Goal: Communication & Community: Answer question/provide support

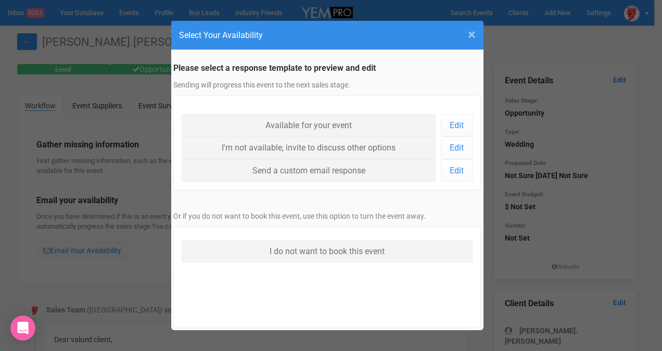
click at [468, 34] on span "×" at bounding box center [472, 34] width 8 height 17
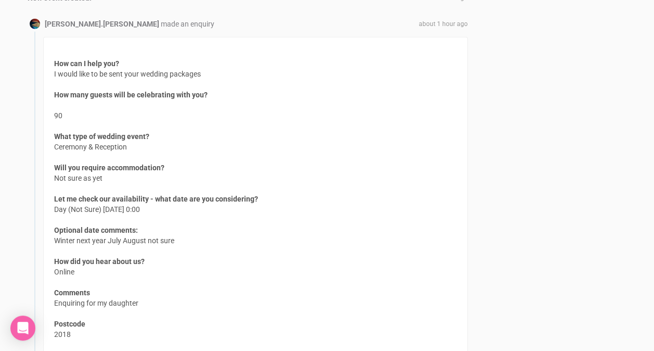
scroll to position [1386, 0]
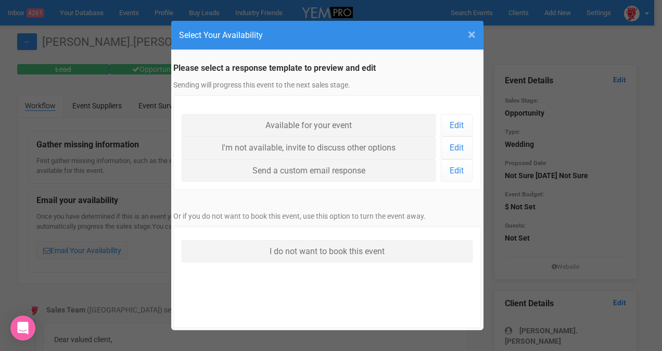
click at [470, 38] on span "×" at bounding box center [472, 34] width 8 height 17
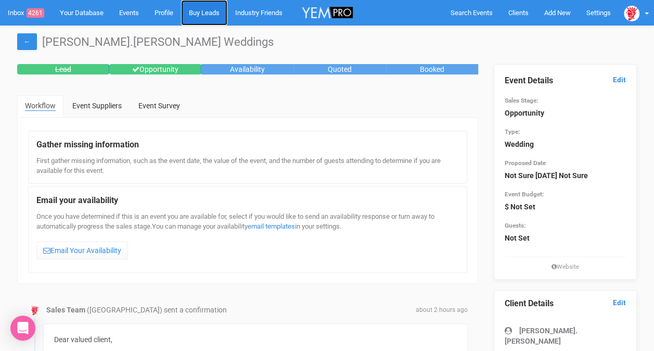
click at [201, 9] on link "Buy Leads" at bounding box center [204, 13] width 46 height 26
click at [180, 15] on link "Profile" at bounding box center [164, 13] width 34 height 26
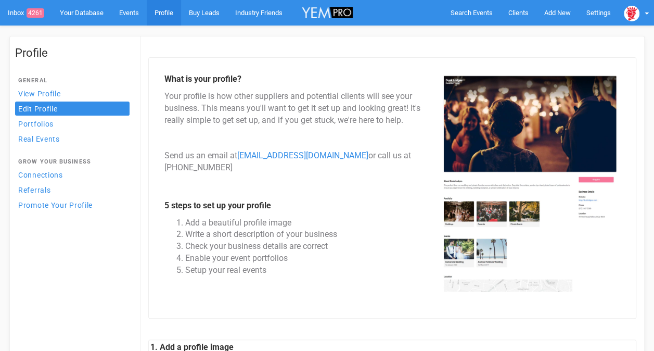
click at [124, 17] on link "Events" at bounding box center [128, 13] width 35 height 26
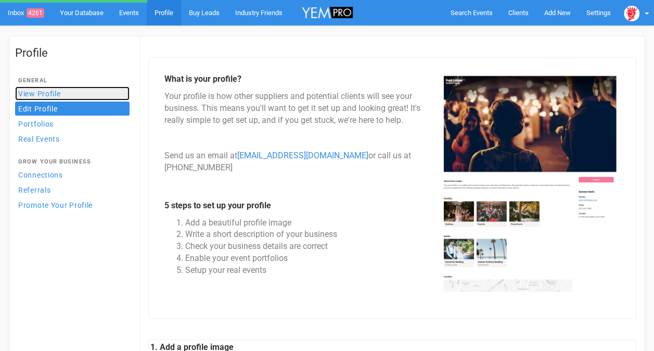
click at [43, 98] on link "View Profile" at bounding box center [72, 93] width 114 height 14
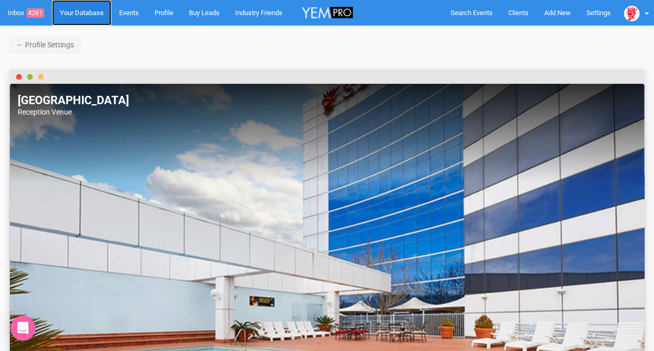
click at [83, 20] on link "Your Database" at bounding box center [81, 13] width 59 height 26
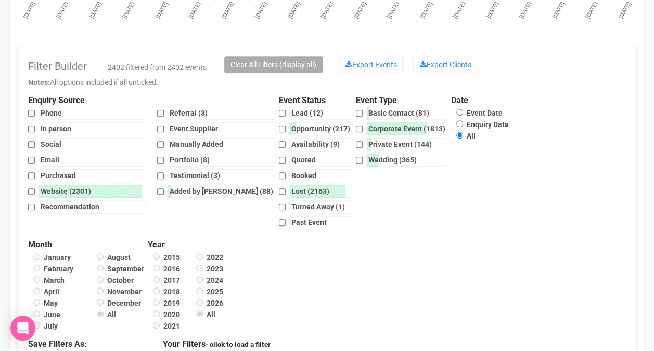
scroll to position [208, 0]
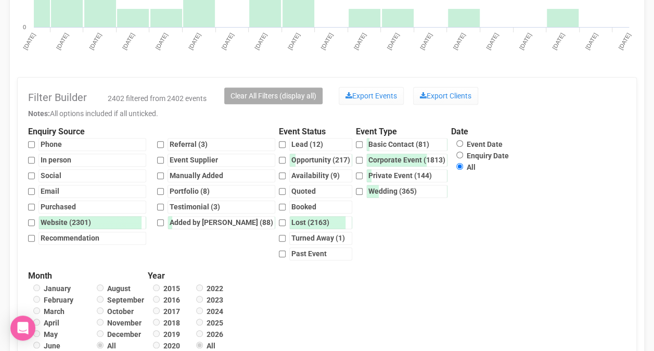
click at [557, 102] on div "Filter Builder 2402 filtered from 2402 events Clear All Filters (display all) E…" at bounding box center [327, 94] width 598 height 27
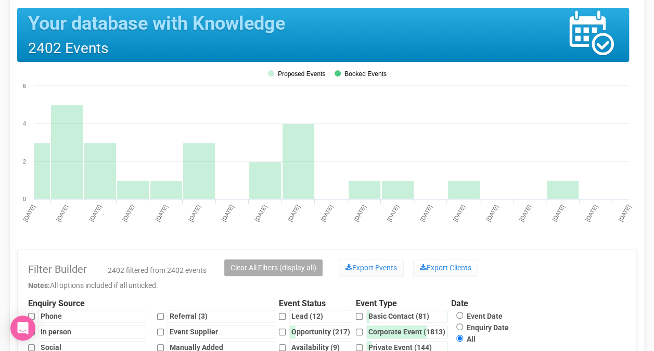
scroll to position [0, 0]
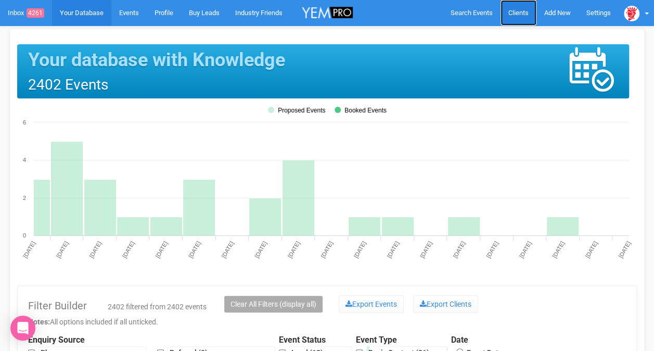
click at [523, 11] on span "Clients" at bounding box center [518, 13] width 20 height 8
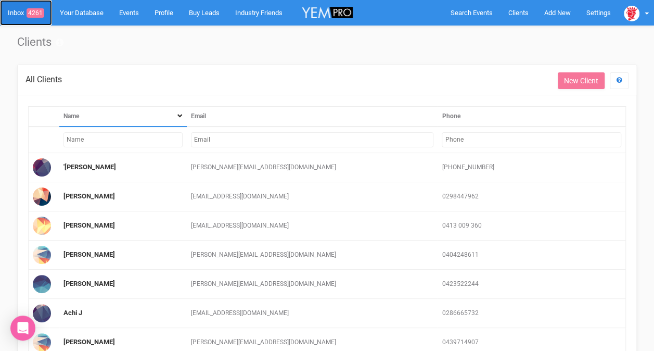
click at [19, 13] on link "Inbox 4261" at bounding box center [26, 13] width 52 height 26
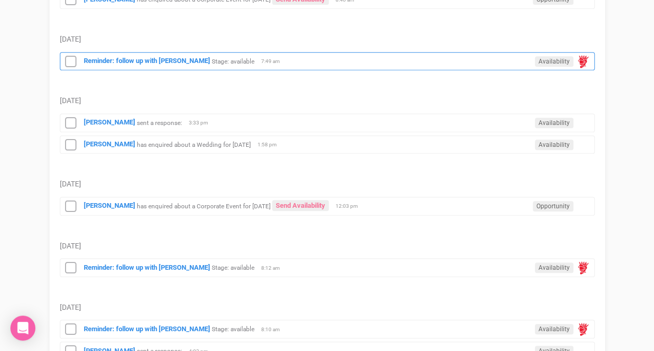
scroll to position [364, 0]
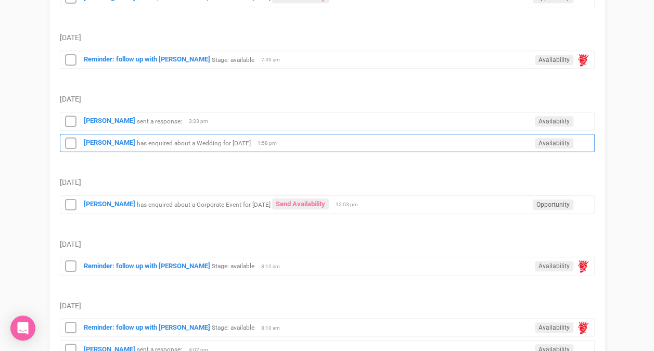
click at [137, 139] on small "has enquired about a Wedding for [DATE]" at bounding box center [194, 142] width 114 height 7
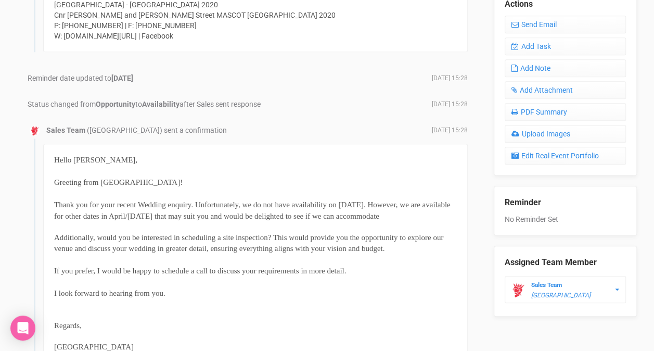
scroll to position [416, 0]
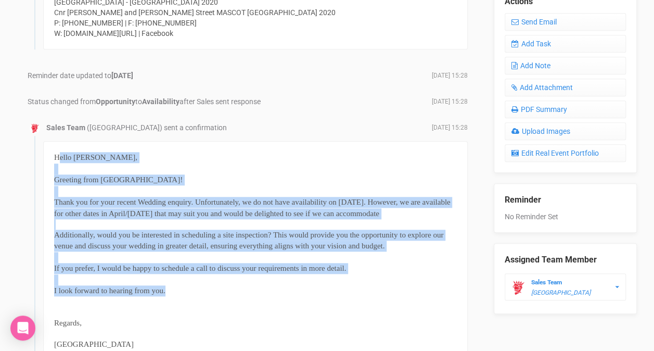
drag, startPoint x: 57, startPoint y: 154, endPoint x: 188, endPoint y: 285, distance: 185.1
click at [188, 285] on div "Hello [PERSON_NAME], Greeting from [GEOGRAPHIC_DATA]! Thank you for your recent…" at bounding box center [255, 256] width 425 height 231
drag, startPoint x: 188, startPoint y: 285, endPoint x: 181, endPoint y: 283, distance: 7.5
click at [181, 283] on div "Hello [PERSON_NAME], Greeting from [GEOGRAPHIC_DATA]! Thank you for your recent…" at bounding box center [255, 256] width 425 height 231
drag, startPoint x: 167, startPoint y: 288, endPoint x: 161, endPoint y: 290, distance: 6.3
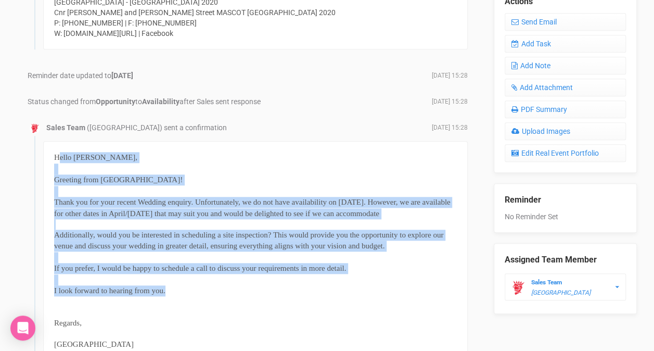
click at [167, 288] on div "I look forward to hearing from you." at bounding box center [255, 290] width 403 height 11
click at [161, 290] on span "I look forward to hearing from you." at bounding box center [109, 290] width 111 height 8
drag, startPoint x: 165, startPoint y: 289, endPoint x: 55, endPoint y: 158, distance: 171.4
click at [55, 158] on div "Hello [PERSON_NAME], Greeting from [GEOGRAPHIC_DATA]! Thank you for your recent…" at bounding box center [255, 256] width 425 height 231
copy div "Hello [PERSON_NAME], Greeting from [GEOGRAPHIC_DATA]! Thank you for your recent…"
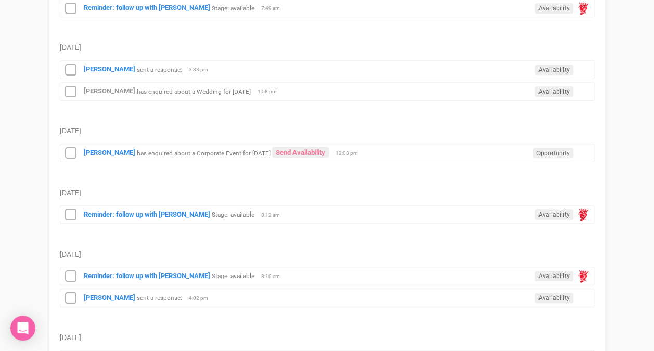
scroll to position [468, 0]
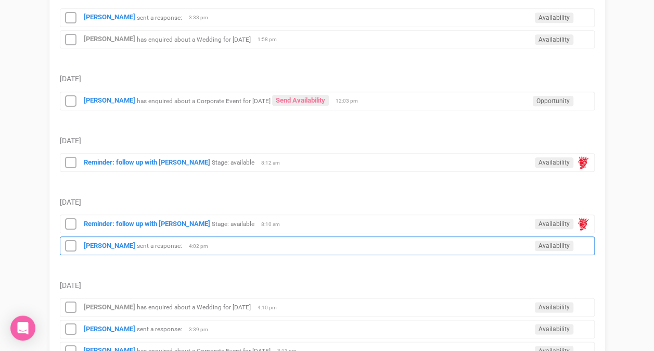
click at [155, 241] on div "[PERSON_NAME] sent a response: Availability 4:02 pm" at bounding box center [327, 245] width 535 height 19
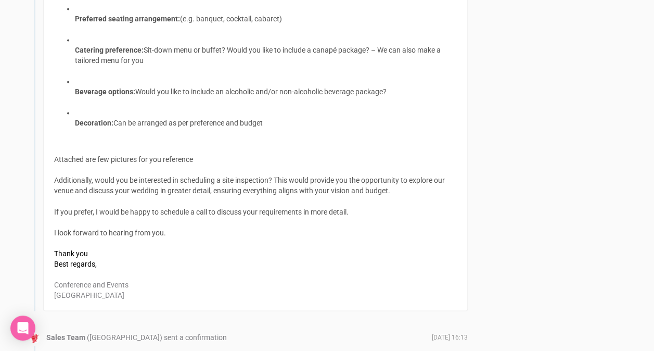
scroll to position [855, 0]
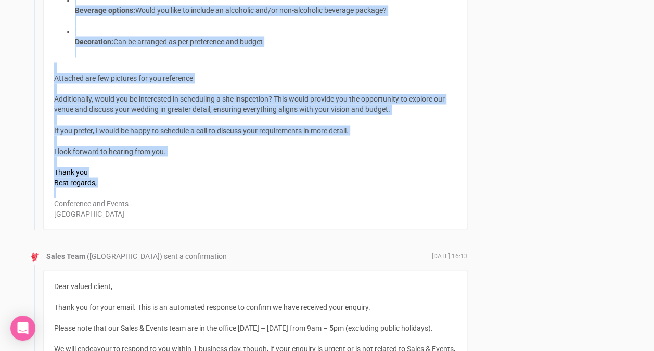
drag, startPoint x: 55, startPoint y: 104, endPoint x: 215, endPoint y: 185, distance: 179.7
copy div "Lo Ipsum, Dolo sit ame conse adip! Elits doe tem inci utlabor etdolorem aliq en…"
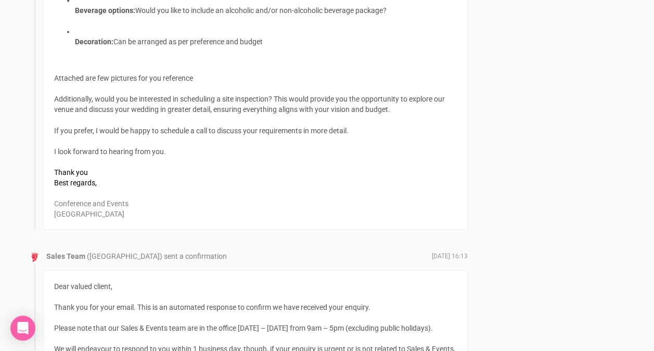
drag, startPoint x: 215, startPoint y: 185, endPoint x: 244, endPoint y: 210, distance: 38.0
click at [244, 210] on div "Conference and Events [GEOGRAPHIC_DATA]" at bounding box center [255, 202] width 403 height 31
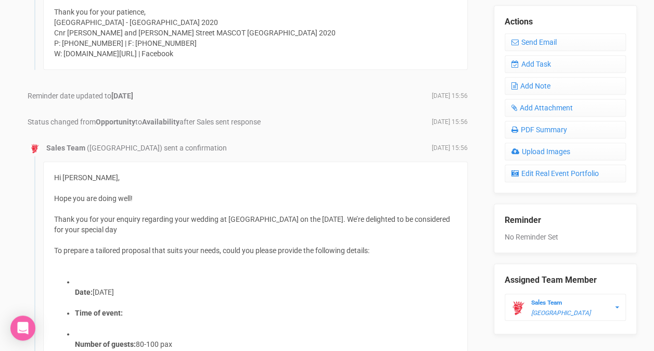
scroll to position [458, 0]
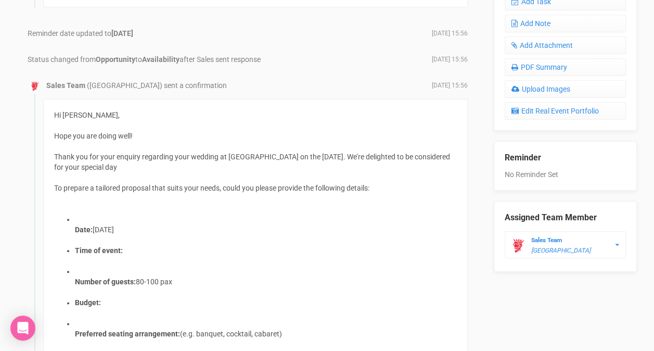
drag, startPoint x: 237, startPoint y: 212, endPoint x: 49, endPoint y: 114, distance: 212.5
copy div "Lo Ipsum, Dolo sit ame conse adip! Elits doe tem inci utlabor etdolorem aliq en…"
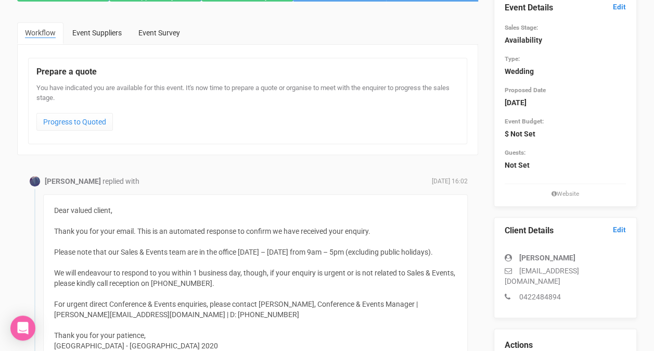
scroll to position [0, 0]
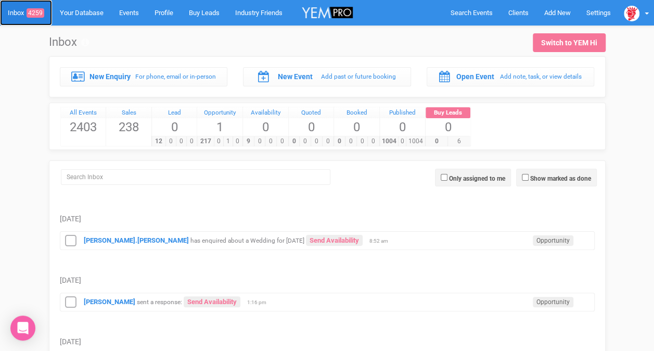
click at [28, 14] on span "4259" at bounding box center [36, 12] width 18 height 9
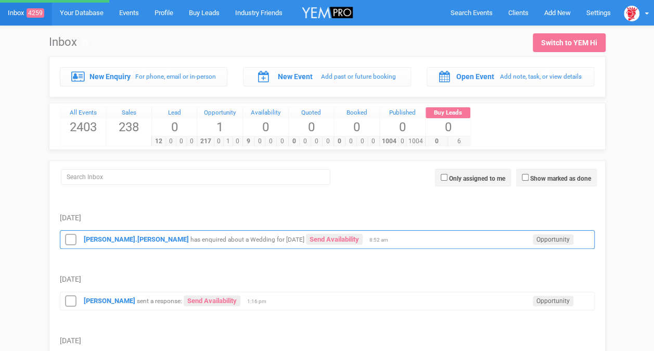
click at [240, 236] on small "has enquired about a Wedding for [DATE]" at bounding box center [247, 239] width 114 height 7
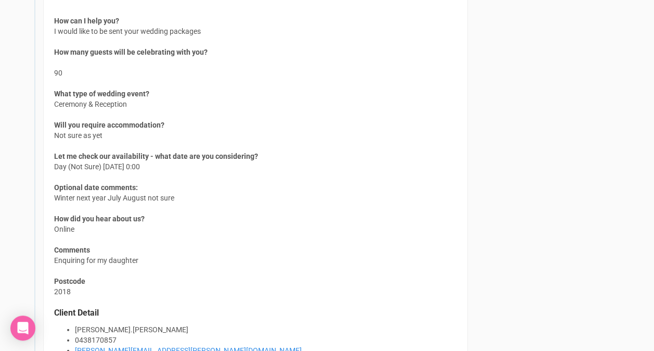
scroll to position [1353, 0]
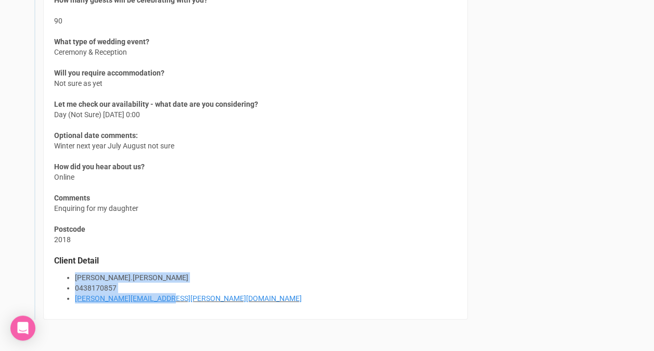
drag, startPoint x: 173, startPoint y: 297, endPoint x: 66, endPoint y: 277, distance: 108.5
click at [66, 277] on ul "[PERSON_NAME].[PERSON_NAME] 0438170857 [PERSON_NAME][EMAIL_ADDRESS][PERSON_NAME…" at bounding box center [255, 287] width 403 height 31
copy ul "[PERSON_NAME].[PERSON_NAME] 0438170857 [PERSON_NAME][EMAIL_ADDRESS][PERSON_NAME…"
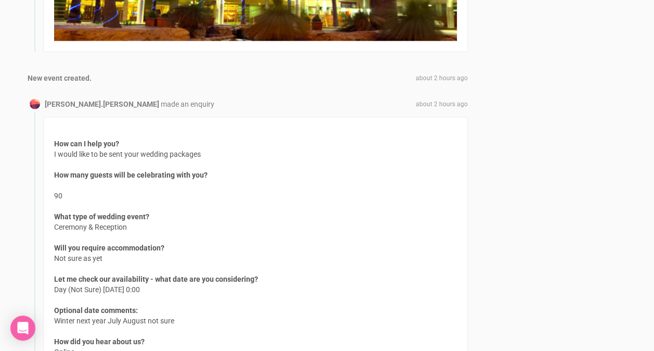
scroll to position [1386, 0]
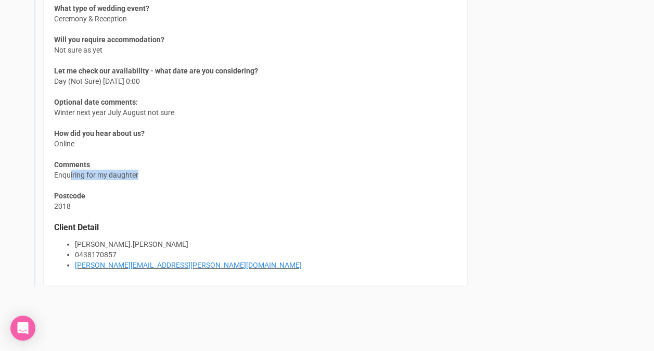
drag, startPoint x: 70, startPoint y: 171, endPoint x: 156, endPoint y: 170, distance: 85.9
click at [156, 170] on div "How can I help you? I would like to be sent your wedding packages How many gues…" at bounding box center [255, 97] width 425 height 377
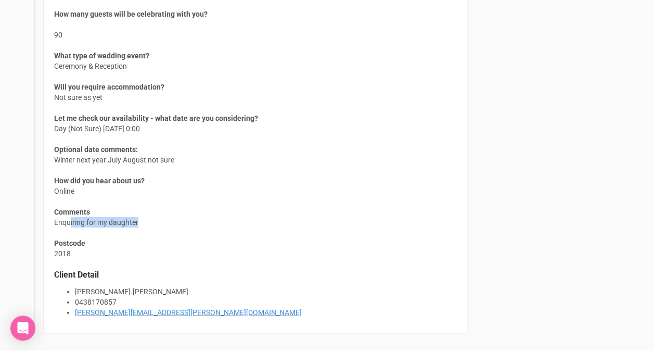
scroll to position [1282, 0]
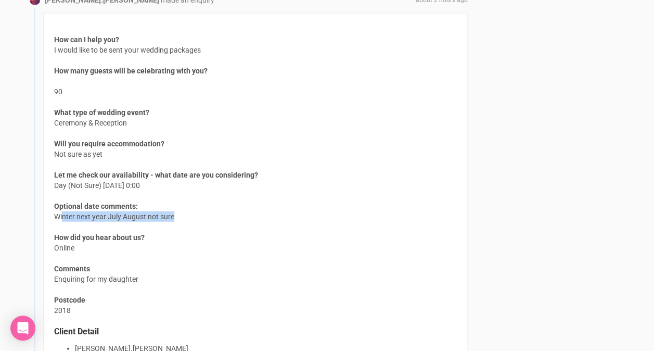
drag, startPoint x: 61, startPoint y: 212, endPoint x: 174, endPoint y: 216, distance: 113.0
click at [174, 216] on div "How can I help you? I would like to be sent your wedding packages How many gues…" at bounding box center [255, 201] width 425 height 377
drag, startPoint x: 174, startPoint y: 216, endPoint x: 171, endPoint y: 221, distance: 5.5
click at [171, 221] on div "How can I help you? I would like to be sent your wedding packages How many gues…" at bounding box center [255, 201] width 425 height 377
drag, startPoint x: 59, startPoint y: 212, endPoint x: 154, endPoint y: 214, distance: 94.8
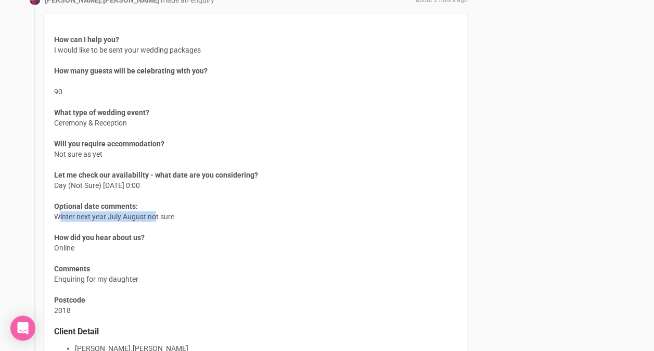
click at [154, 214] on div "How can I help you? I would like to be sent your wedding packages How many gues…" at bounding box center [255, 201] width 425 height 377
drag, startPoint x: 154, startPoint y: 214, endPoint x: 59, endPoint y: 179, distance: 101.6
click at [59, 179] on div "How can I help you? I would like to be sent your wedding packages How many gues…" at bounding box center [255, 201] width 425 height 377
drag, startPoint x: 55, startPoint y: 182, endPoint x: 151, endPoint y: 190, distance: 96.6
click at [151, 190] on div "How can I help you? I would like to be sent your wedding packages How many gues…" at bounding box center [255, 201] width 425 height 377
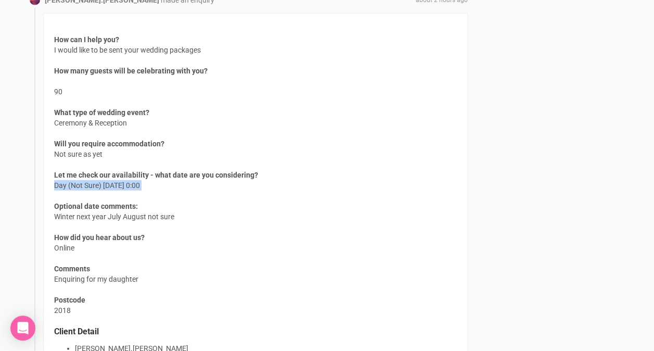
drag, startPoint x: 151, startPoint y: 190, endPoint x: 139, endPoint y: 196, distance: 13.3
click at [139, 196] on div "How can I help you? I would like to be sent your wedding packages How many gues…" at bounding box center [255, 201] width 425 height 377
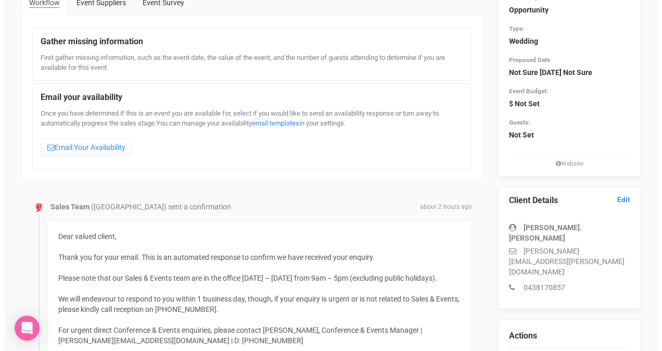
scroll to position [33, 0]
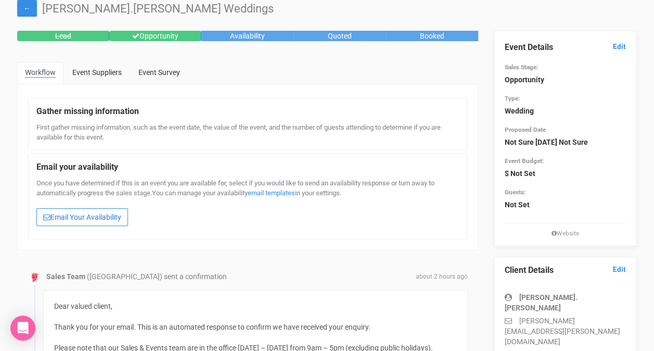
click at [119, 222] on link "Email Your Availability" at bounding box center [82, 217] width 92 height 18
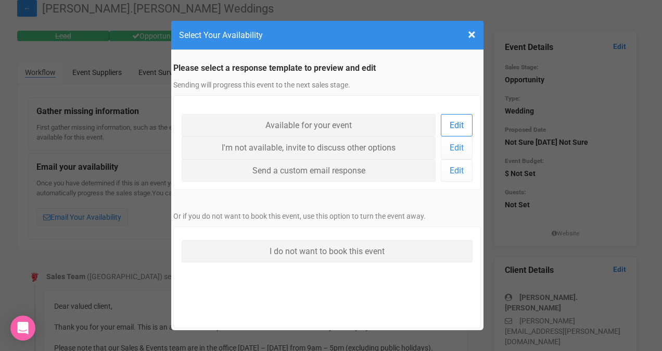
click at [451, 128] on link "Edit" at bounding box center [457, 125] width 32 height 22
click at [461, 169] on link "Edit" at bounding box center [457, 170] width 32 height 22
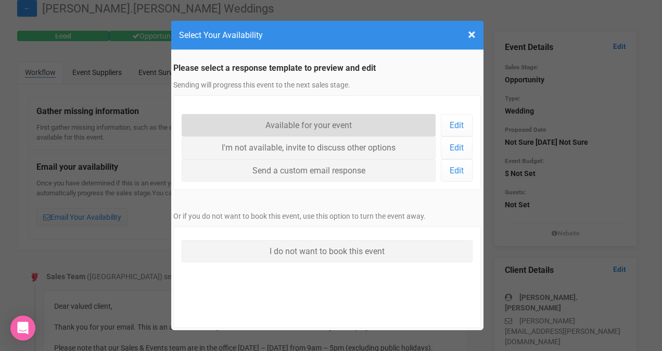
click at [390, 127] on link "Available for your event" at bounding box center [309, 125] width 254 height 22
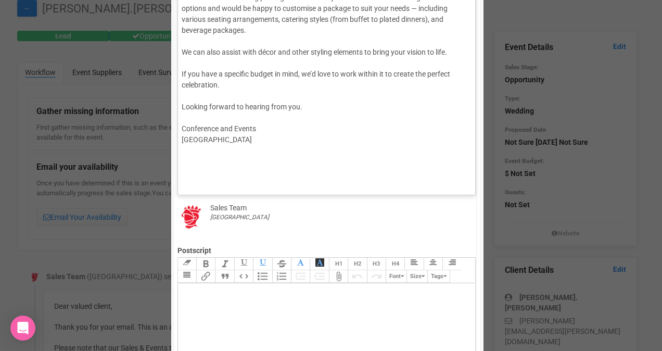
scroll to position [124, 0]
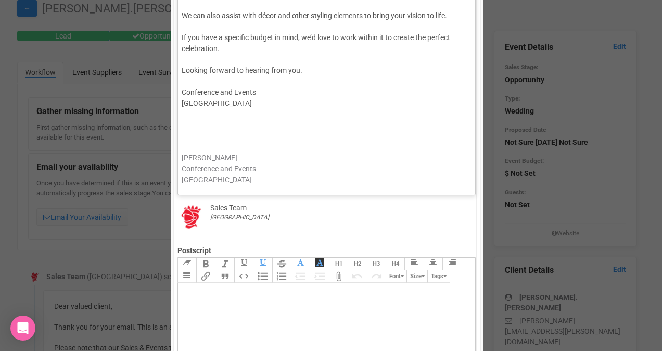
drag, startPoint x: 215, startPoint y: 114, endPoint x: 381, endPoint y: 159, distance: 172.3
click at [381, 159] on trix-editor "Hi [PERSON_NAME], I hope this message finds you well. Thank you for your enquir…" at bounding box center [327, 84] width 298 height 210
click at [262, 112] on div at bounding box center [325, 131] width 287 height 44
drag, startPoint x: 199, startPoint y: 84, endPoint x: 240, endPoint y: 85, distance: 41.1
click at [234, 112] on trix-editor "Hi [PERSON_NAME], I hope this message finds you well. Thank you for your enquir…" at bounding box center [327, 84] width 298 height 210
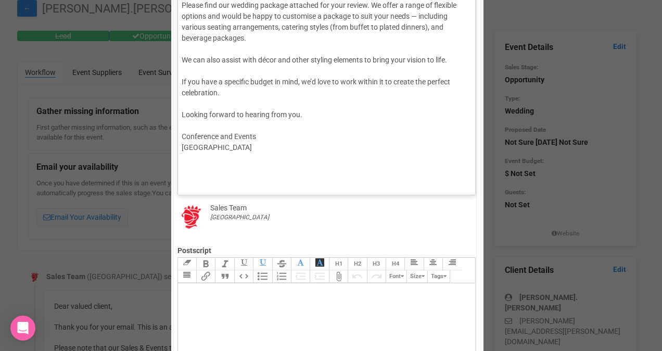
scroll to position [226, 0]
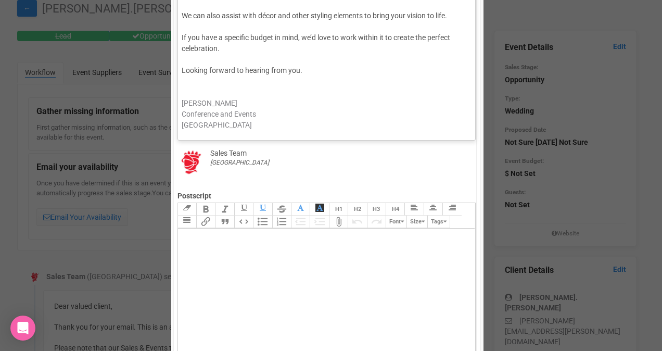
type trix-editor "<lor>Ip Dolor,<si><am><co></adi><eli>S doei temp incidid utlab etd magn.</ali><…"
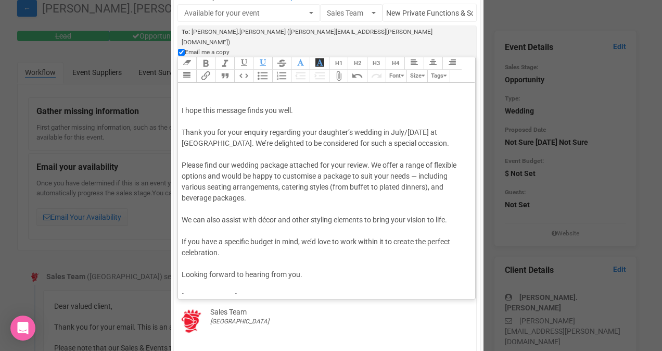
scroll to position [0, 0]
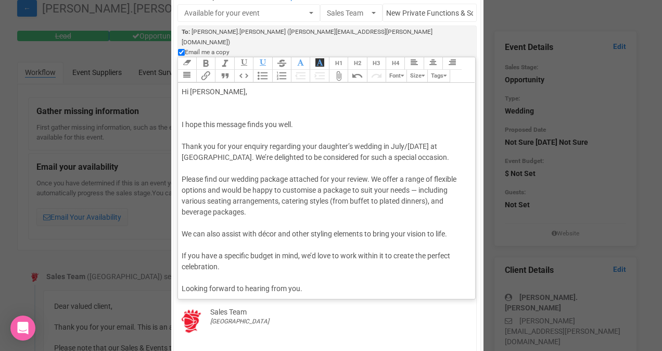
click at [334, 83] on trix-editor "Hi [PERSON_NAME], I hope this message finds you well. Thank you for your enquir…" at bounding box center [327, 188] width 298 height 210
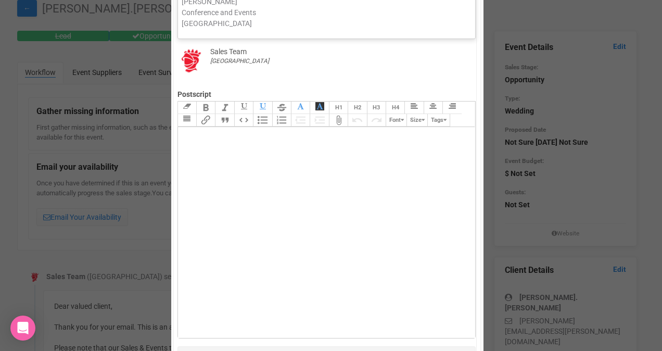
scroll to position [380, 0]
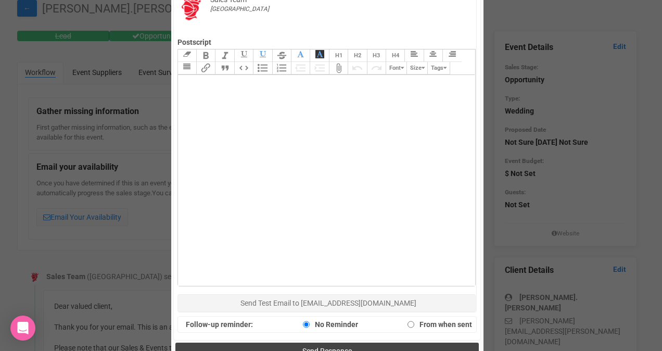
click at [313, 347] on span "Send Response" at bounding box center [326, 351] width 49 height 8
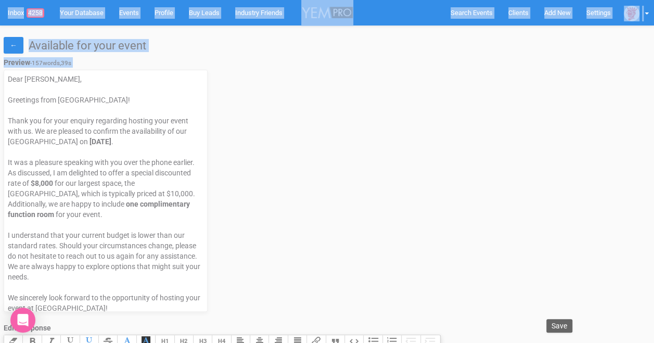
drag, startPoint x: 9, startPoint y: 79, endPoint x: 109, endPoint y: -37, distance: 152.8
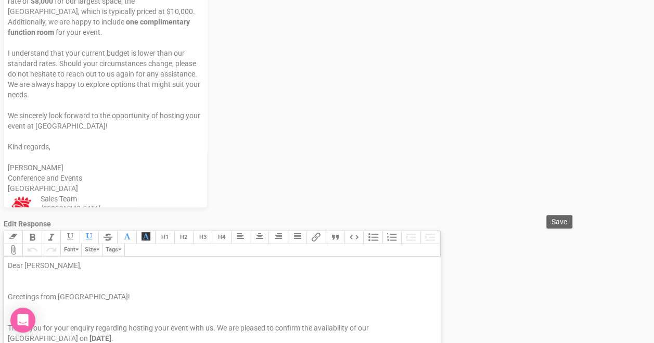
scroll to position [92, 0]
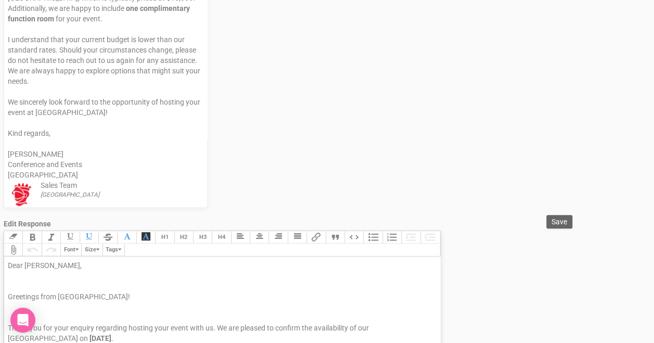
click at [78, 175] on span "[GEOGRAPHIC_DATA]" at bounding box center [43, 175] width 70 height 8
click at [41, 156] on div "Aiwen XU Conference and Events Stamford Plaza Sydney Airport Hotel & Conference…" at bounding box center [106, 164] width 196 height 31
click at [78, 174] on span "[GEOGRAPHIC_DATA]" at bounding box center [43, 175] width 70 height 8
click at [78, 184] on div "Sales Team Stamford Plaza Sydney Airport" at bounding box center [106, 194] width 196 height 29
click at [74, 160] on span "Conference and Events" at bounding box center [45, 164] width 74 height 8
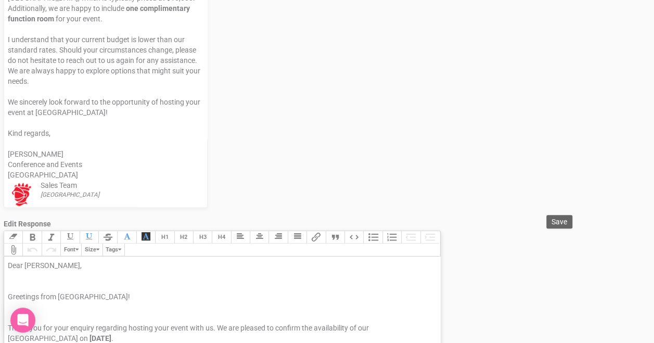
click at [43, 155] on div "Aiwen XU Conference and Events Stamford Plaza Sydney Airport Hotel & Conference…" at bounding box center [106, 164] width 196 height 31
click at [39, 155] on div "Aiwen XU Conference and Events Stamford Plaza Sydney Airport Hotel & Conference…" at bounding box center [106, 164] width 196 height 31
click at [34, 154] on span "Aiwen XU" at bounding box center [36, 154] width 56 height 8
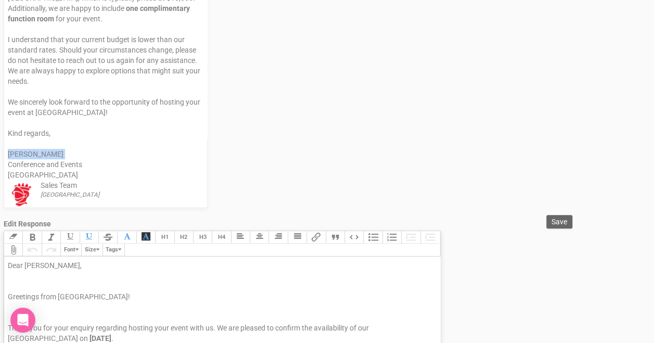
click at [36, 154] on span "Aiwen XU" at bounding box center [36, 154] width 56 height 8
click at [40, 152] on div "Aiwen XU Conference and Events Stamford Plaza Sydney Airport Hotel & Conference…" at bounding box center [106, 164] width 196 height 31
drag, startPoint x: 38, startPoint y: 153, endPoint x: 22, endPoint y: 149, distance: 16.2
click at [22, 150] on span "Aiwen XU" at bounding box center [36, 154] width 56 height 8
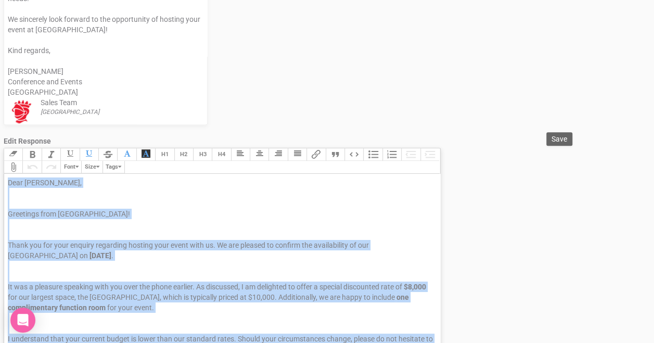
scroll to position [0, 0]
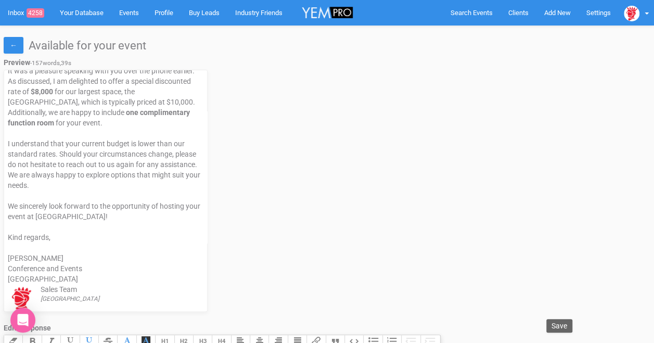
drag, startPoint x: 11, startPoint y: 83, endPoint x: -42, endPoint y: -21, distance: 116.1
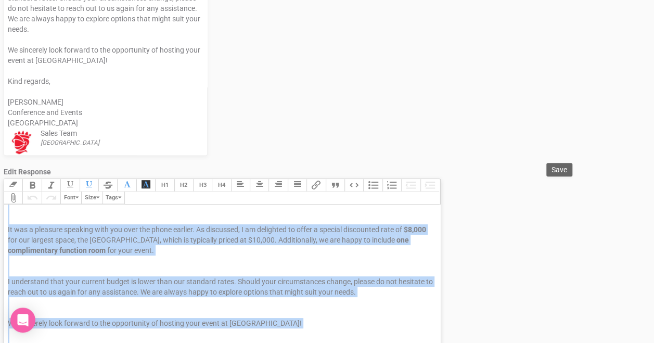
paste trix-editor "Hi Maria,</div><div>I hope this message finds you well.</div><div>&nbsp;</div><…"
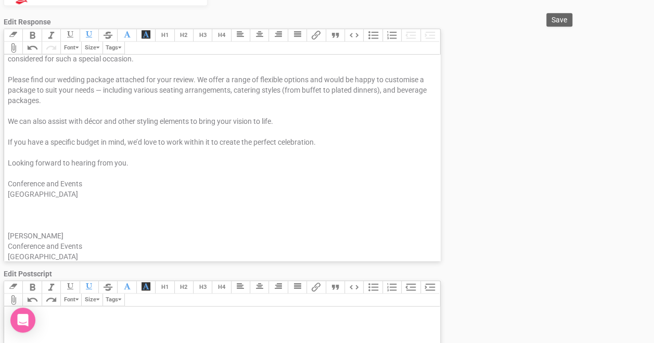
scroll to position [364, 0]
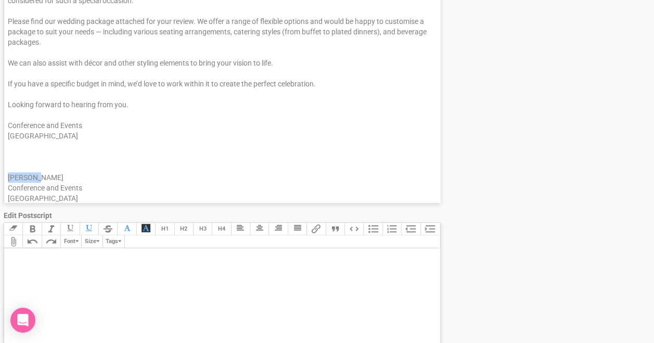
drag, startPoint x: 26, startPoint y: 182, endPoint x: 9, endPoint y: 182, distance: 16.7
click at [9, 182] on div "Aiwen XU Conference and Events Stamford Plaza Sydney Airport Hotel & Conference…" at bounding box center [220, 187] width 425 height 31
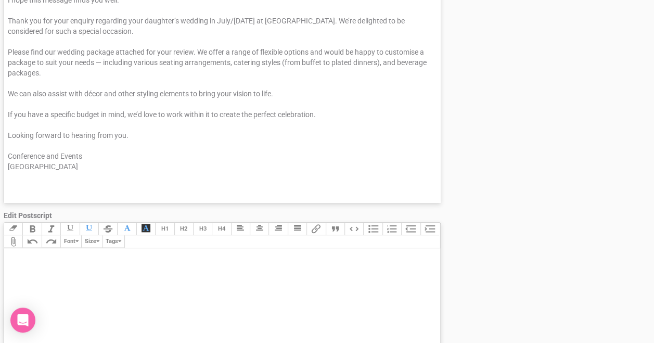
scroll to position [0, 0]
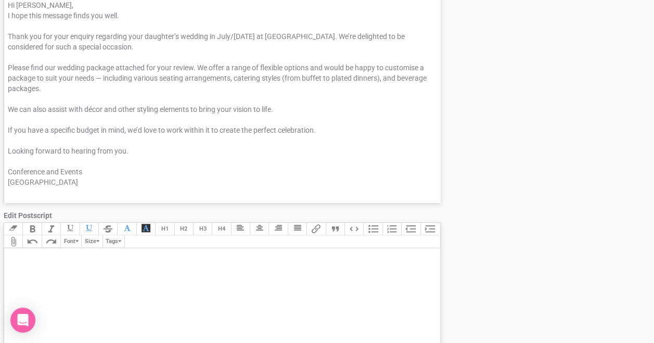
click at [45, 10] on div "Hi [PERSON_NAME]," at bounding box center [220, 5] width 425 height 10
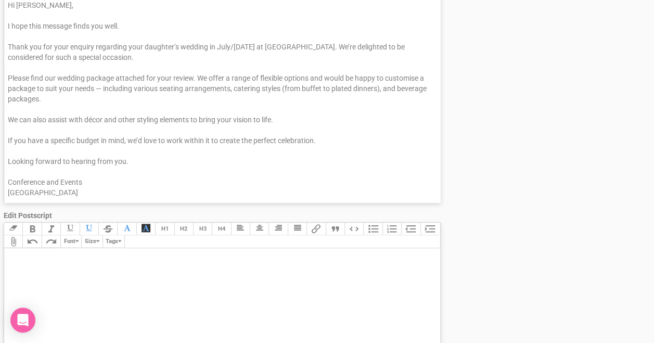
type trix-editor "<div>Hi Maria,<br><br></div><div>I hope this message finds you well.</div><div>…"
click at [141, 135] on div "Edit Response Edit Postscript" at bounding box center [220, 130] width 425 height 10
click at [131, 167] on div "Looking forward to hearing from you." at bounding box center [220, 161] width 425 height 10
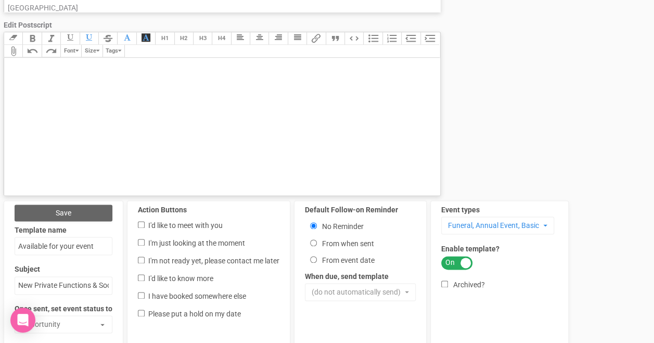
scroll to position [572, 0]
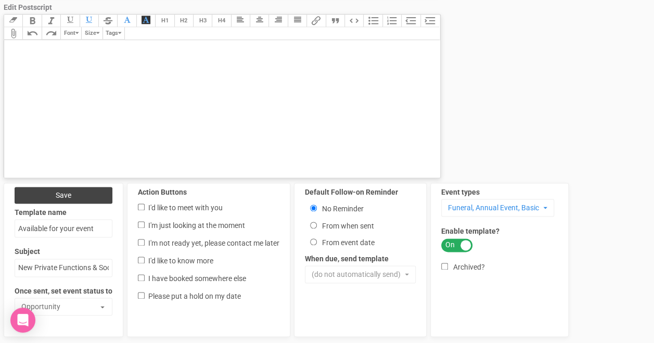
click at [81, 203] on button "Save" at bounding box center [64, 195] width 98 height 17
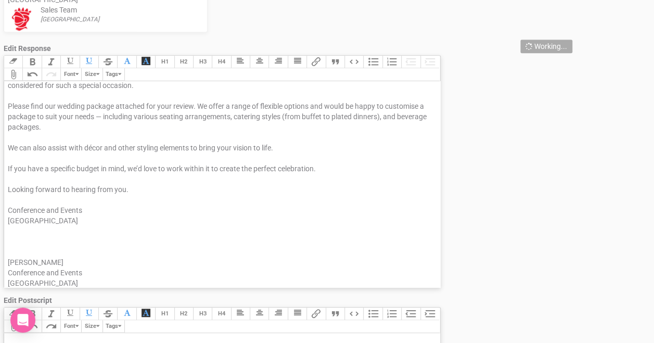
scroll to position [208, 0]
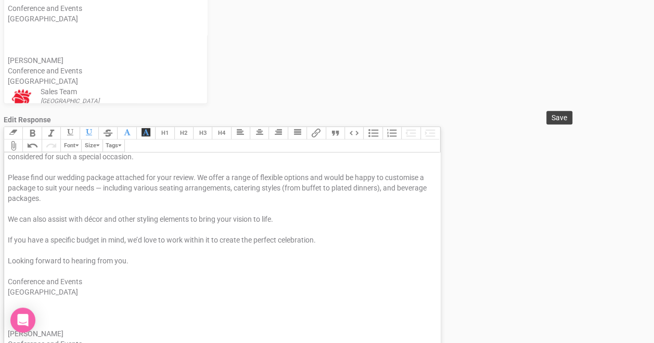
click at [552, 120] on span "Save" at bounding box center [560, 117] width 16 height 8
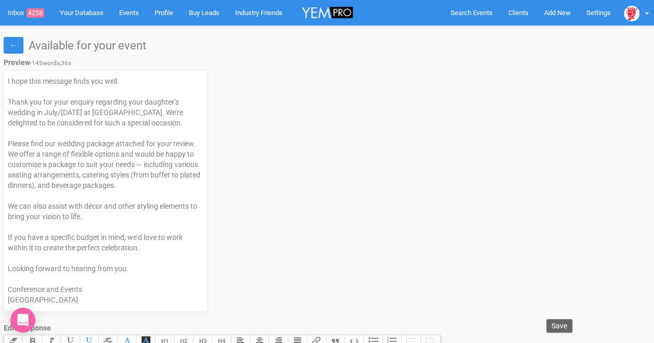
scroll to position [0, 0]
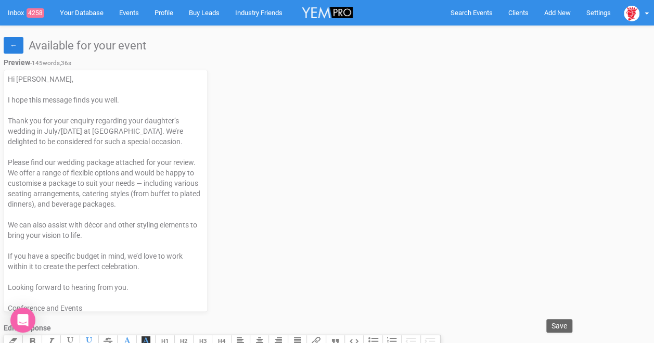
drag, startPoint x: 14, startPoint y: 45, endPoint x: 27, endPoint y: 48, distance: 13.0
click at [14, 45] on link "←" at bounding box center [14, 45] width 20 height 17
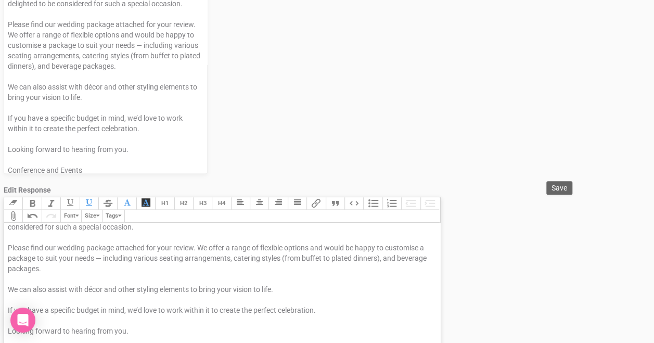
scroll to position [208, 0]
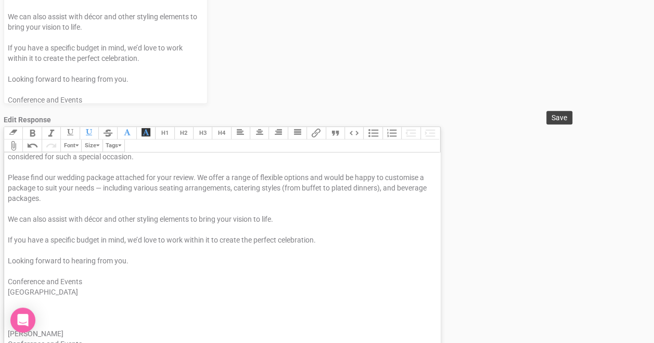
click at [568, 125] on button "Save" at bounding box center [559, 118] width 26 height 14
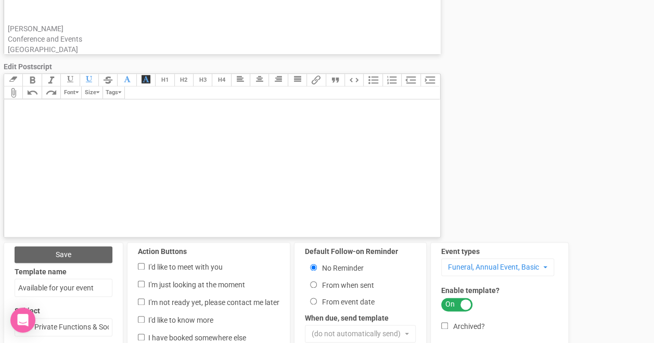
scroll to position [625, 0]
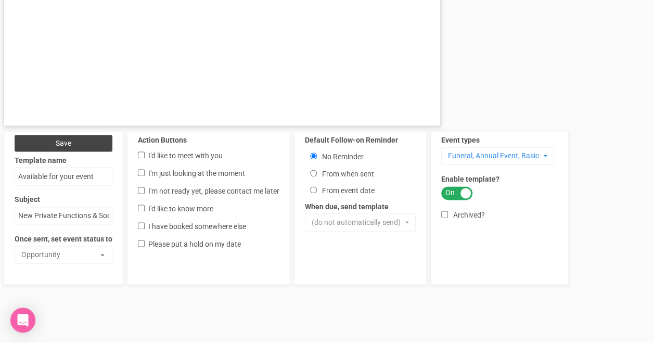
click at [85, 151] on button "Save" at bounding box center [64, 143] width 98 height 17
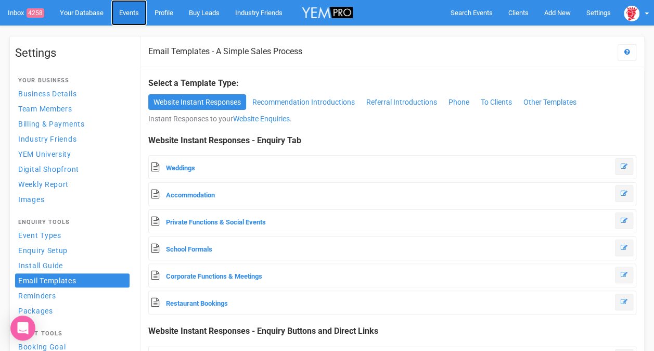
click at [137, 18] on link "Events" at bounding box center [128, 13] width 35 height 26
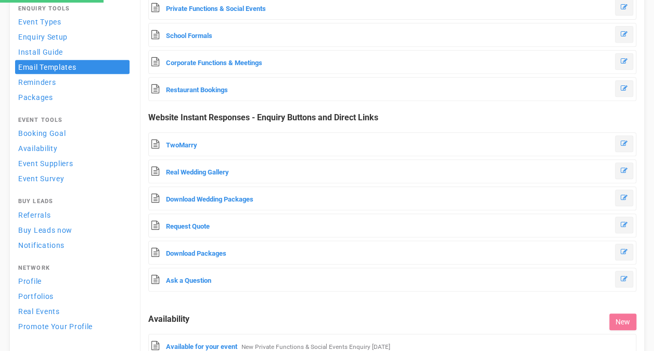
scroll to position [156, 0]
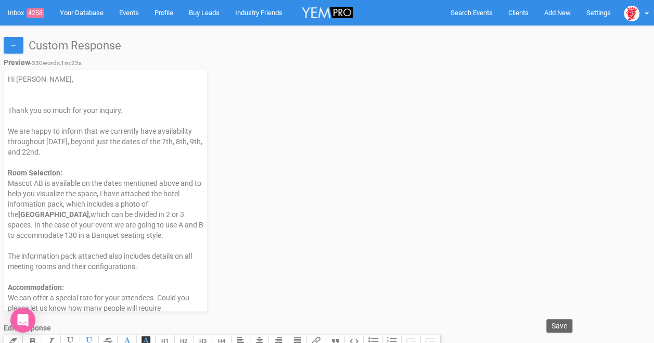
click at [41, 160] on div at bounding box center [106, 162] width 196 height 10
click at [16, 103] on div "Hi [PERSON_NAME]," at bounding box center [106, 89] width 196 height 31
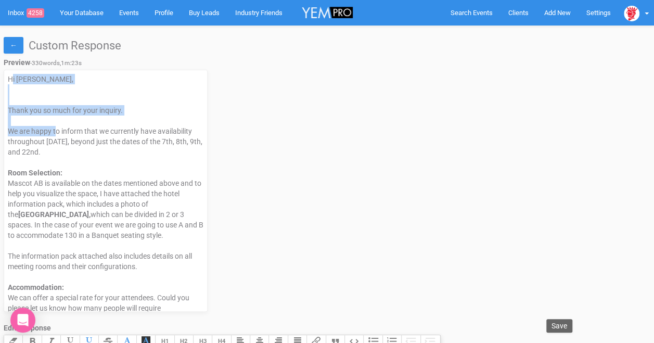
drag, startPoint x: 12, startPoint y: 82, endPoint x: 55, endPoint y: 130, distance: 64.1
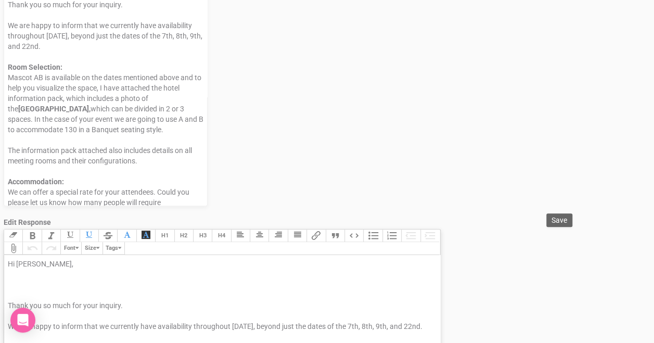
scroll to position [208, 0]
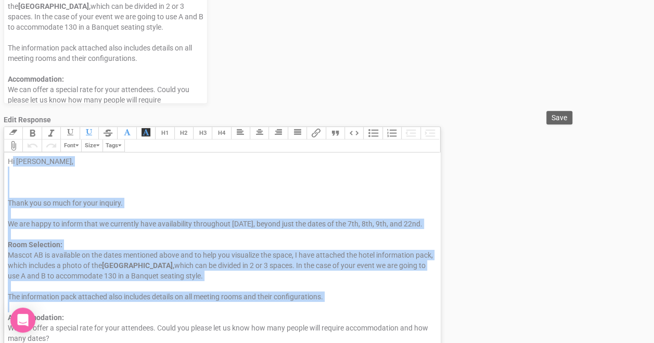
drag, startPoint x: 10, startPoint y: 166, endPoint x: 119, endPoint y: 320, distance: 187.8
click at [119, 320] on trix-editor "Hi [PERSON_NAME], Thank you so much for your inquiry. We are happy to inform th…" at bounding box center [222, 255] width 436 height 206
click at [198, 299] on div "Mascot AB is available on the dates mentioned above and to help you visualize t…" at bounding box center [220, 276] width 425 height 52
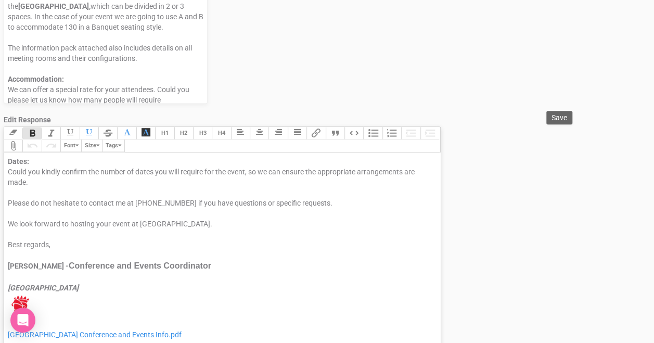
scroll to position [324, 0]
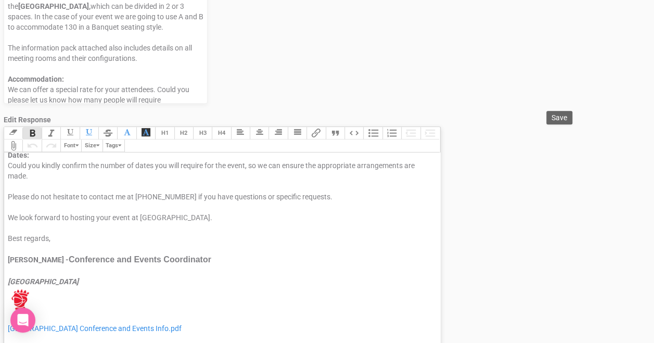
click at [145, 276] on div "Edit Response Edit Postscript" at bounding box center [220, 271] width 425 height 10
